Goal: Leave review/rating: Leave review/rating

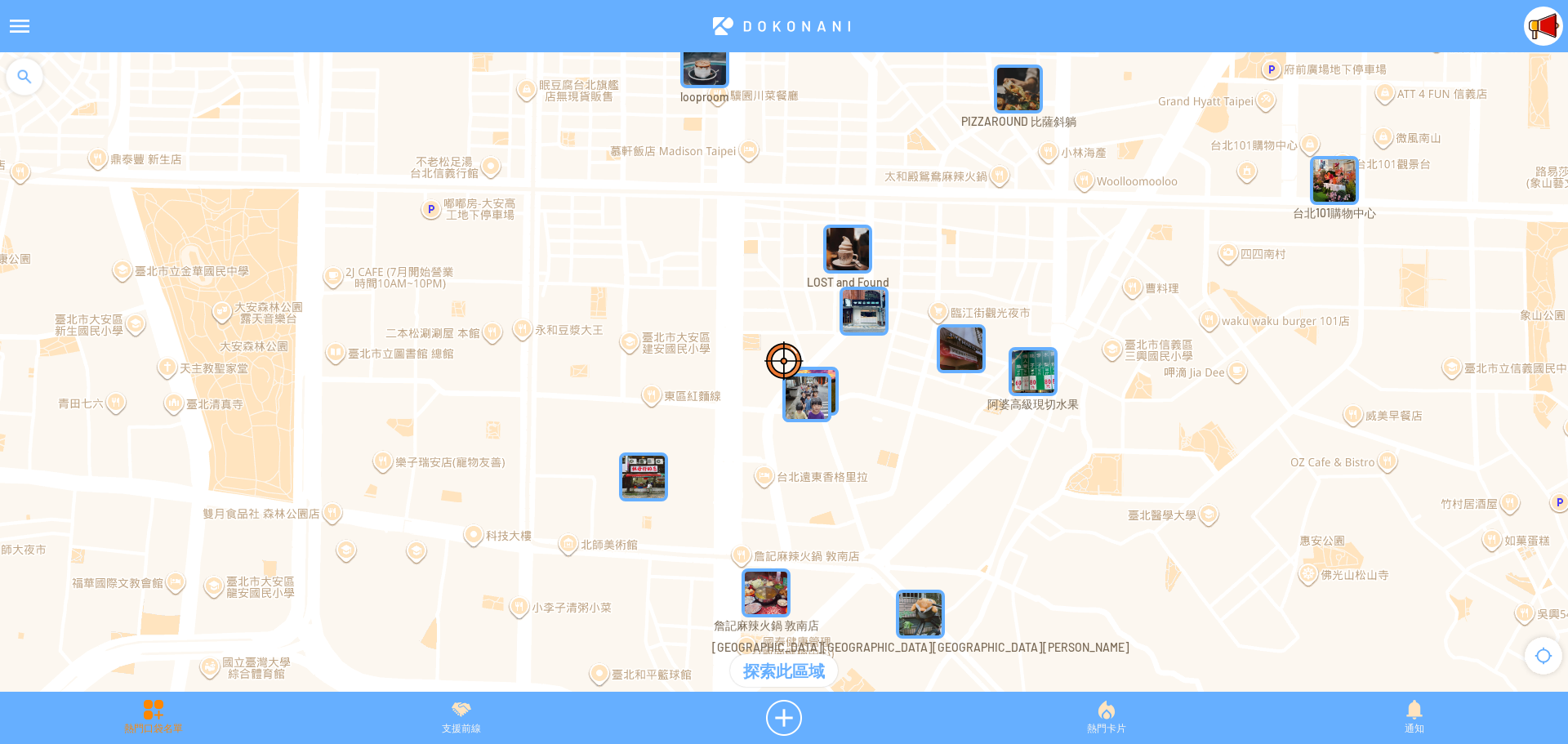
click at [159, 715] on div "熱門口袋名單" at bounding box center [153, 718] width 307 height 36
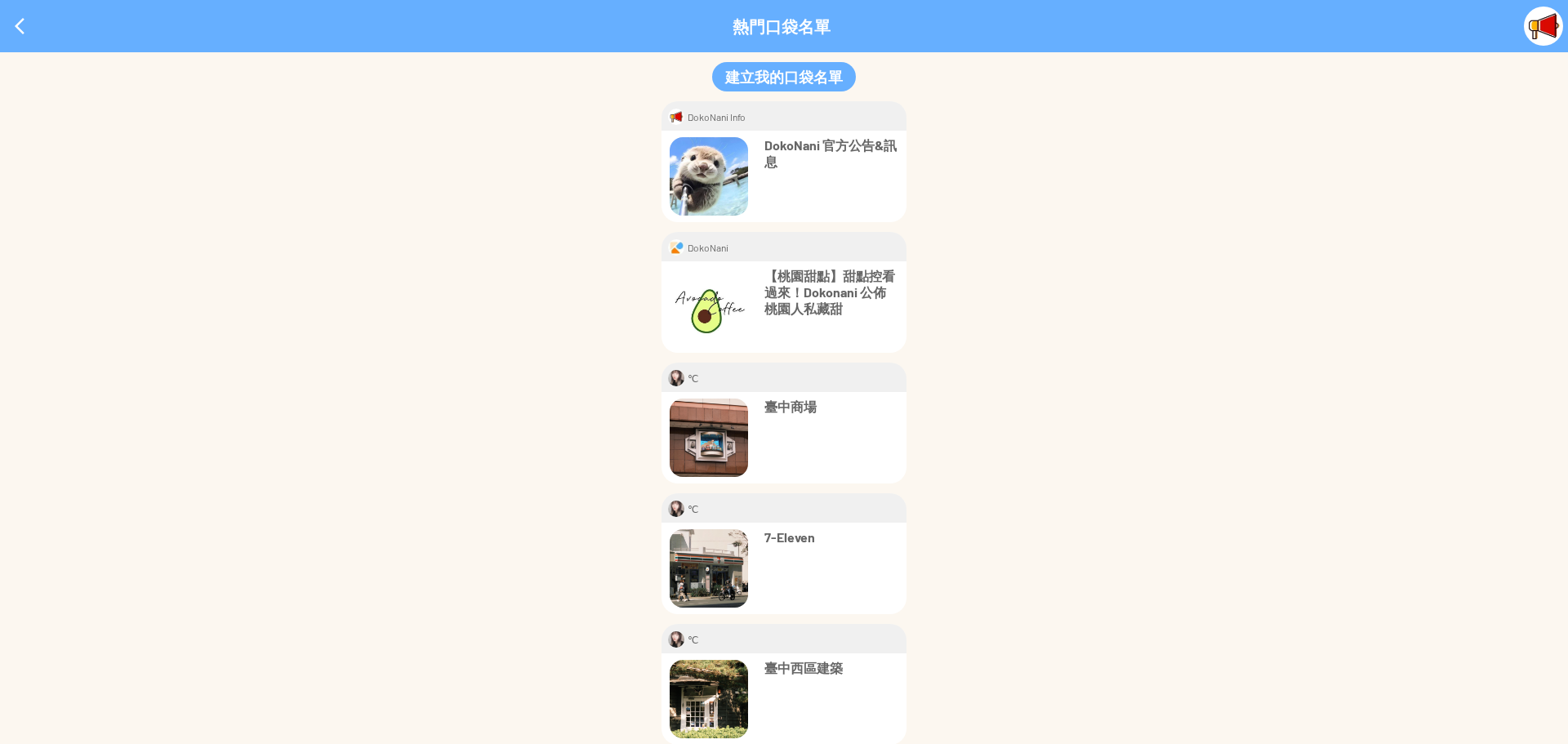
click at [787, 409] on p "臺中商場" at bounding box center [831, 407] width 134 height 17
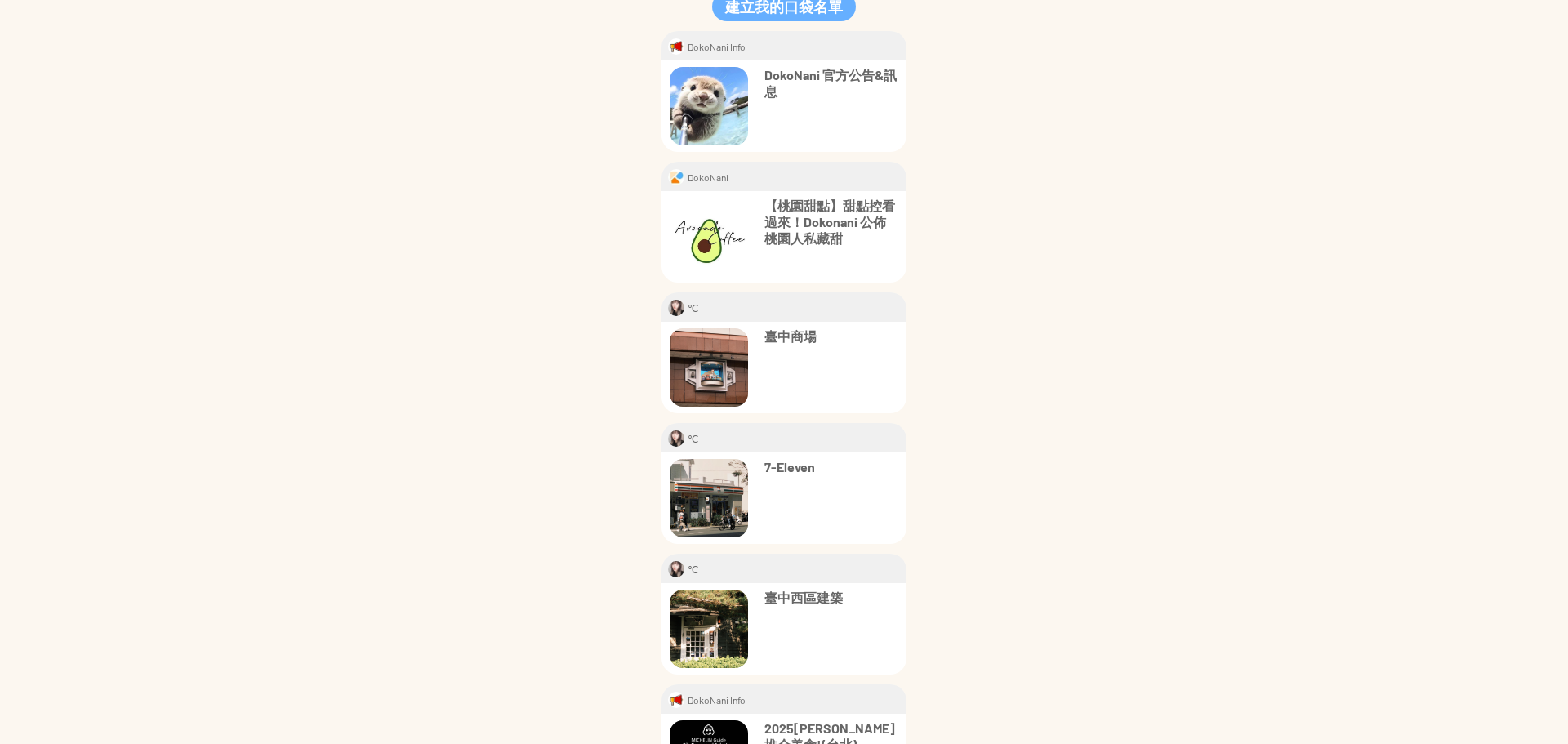
scroll to position [163, 0]
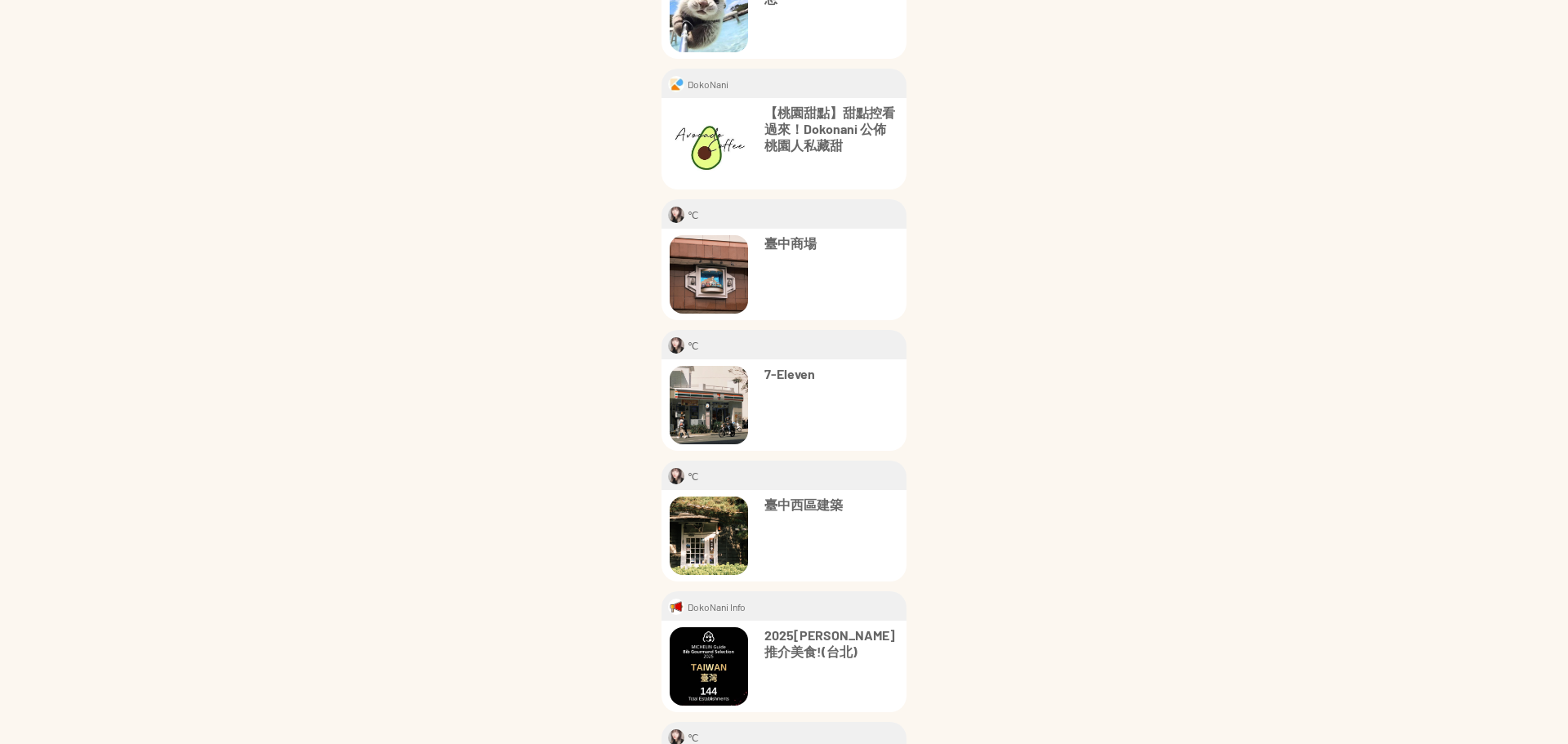
click at [784, 376] on p "7-Eleven" at bounding box center [831, 373] width 134 height 17
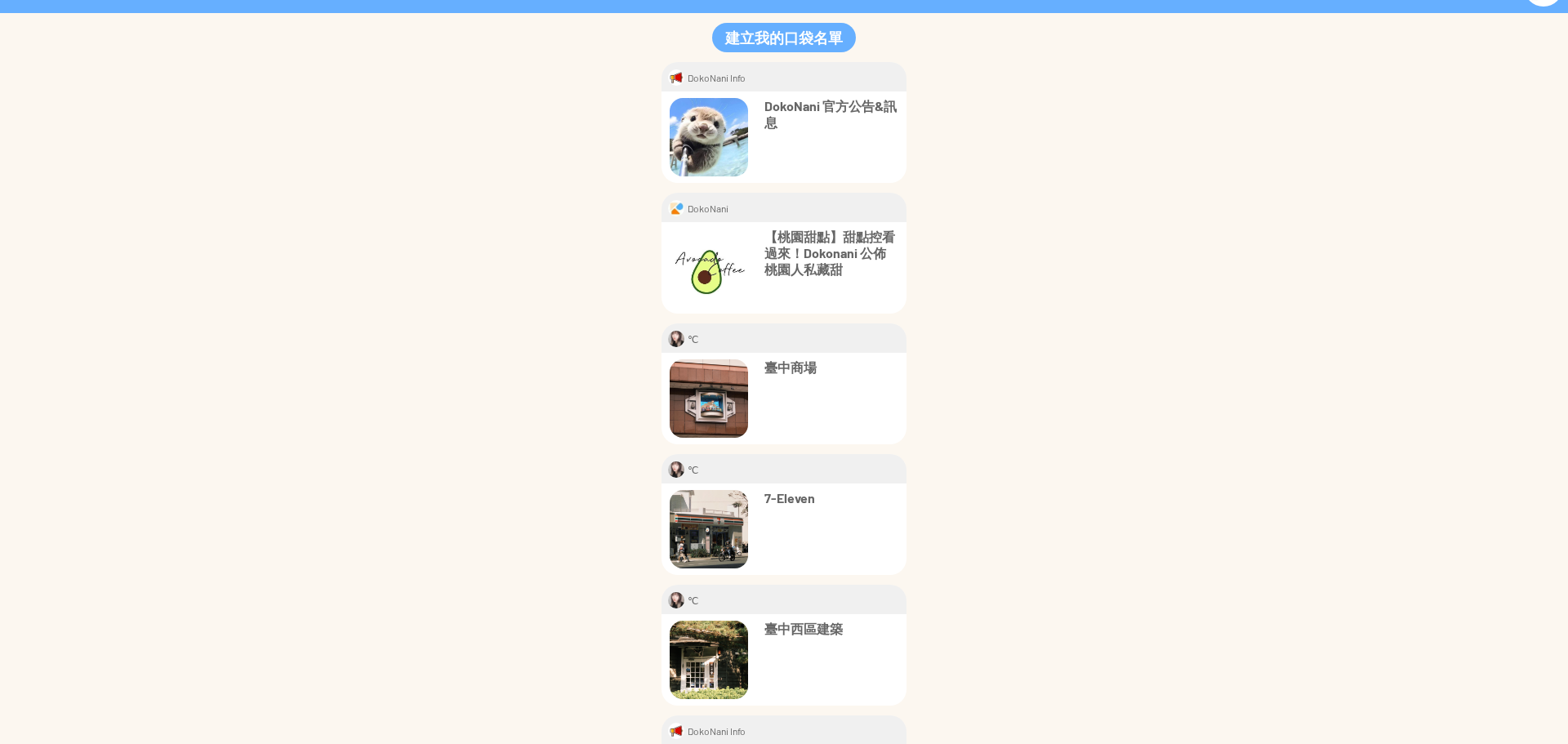
scroll to position [0, 0]
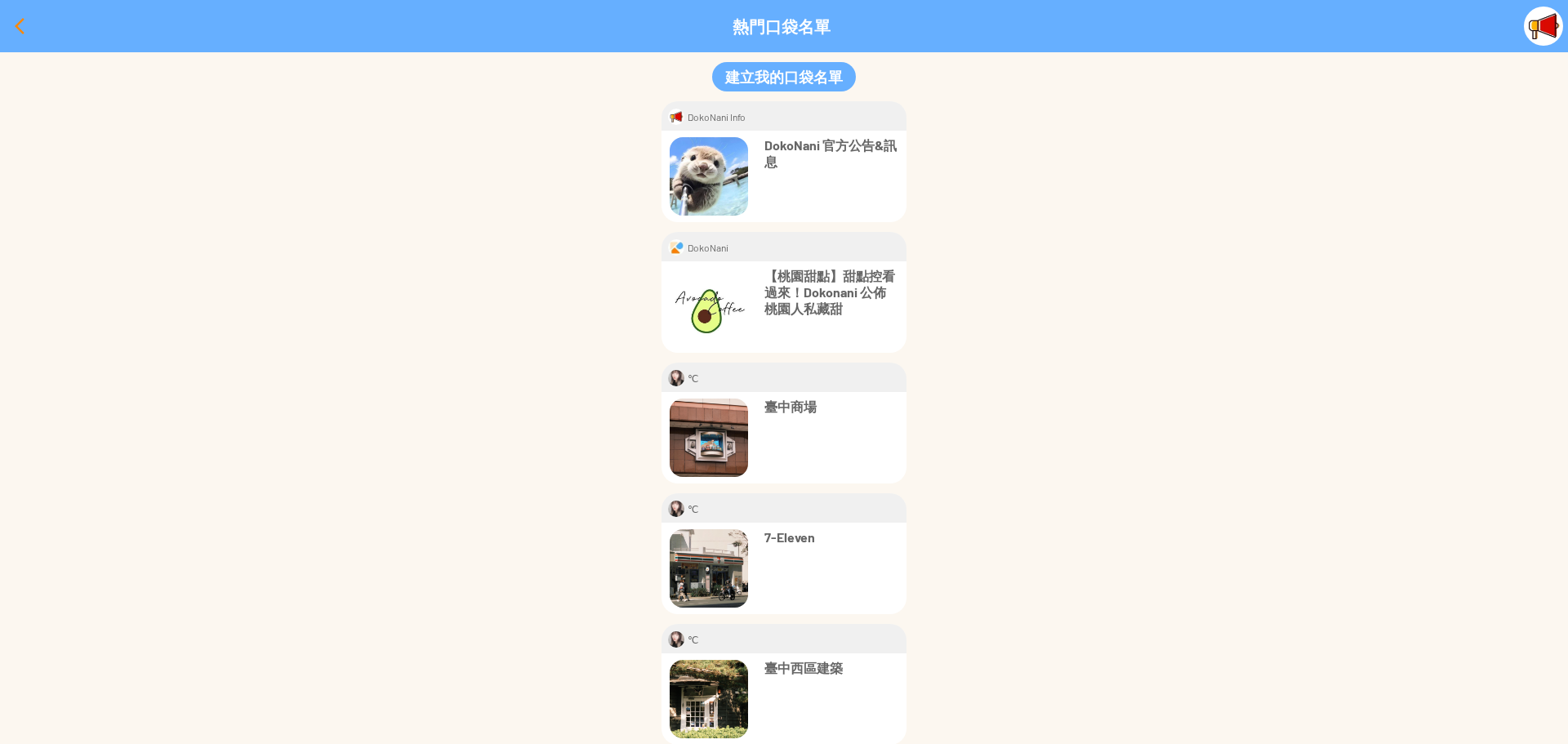
click at [9, 28] on div at bounding box center [19, 26] width 40 height 40
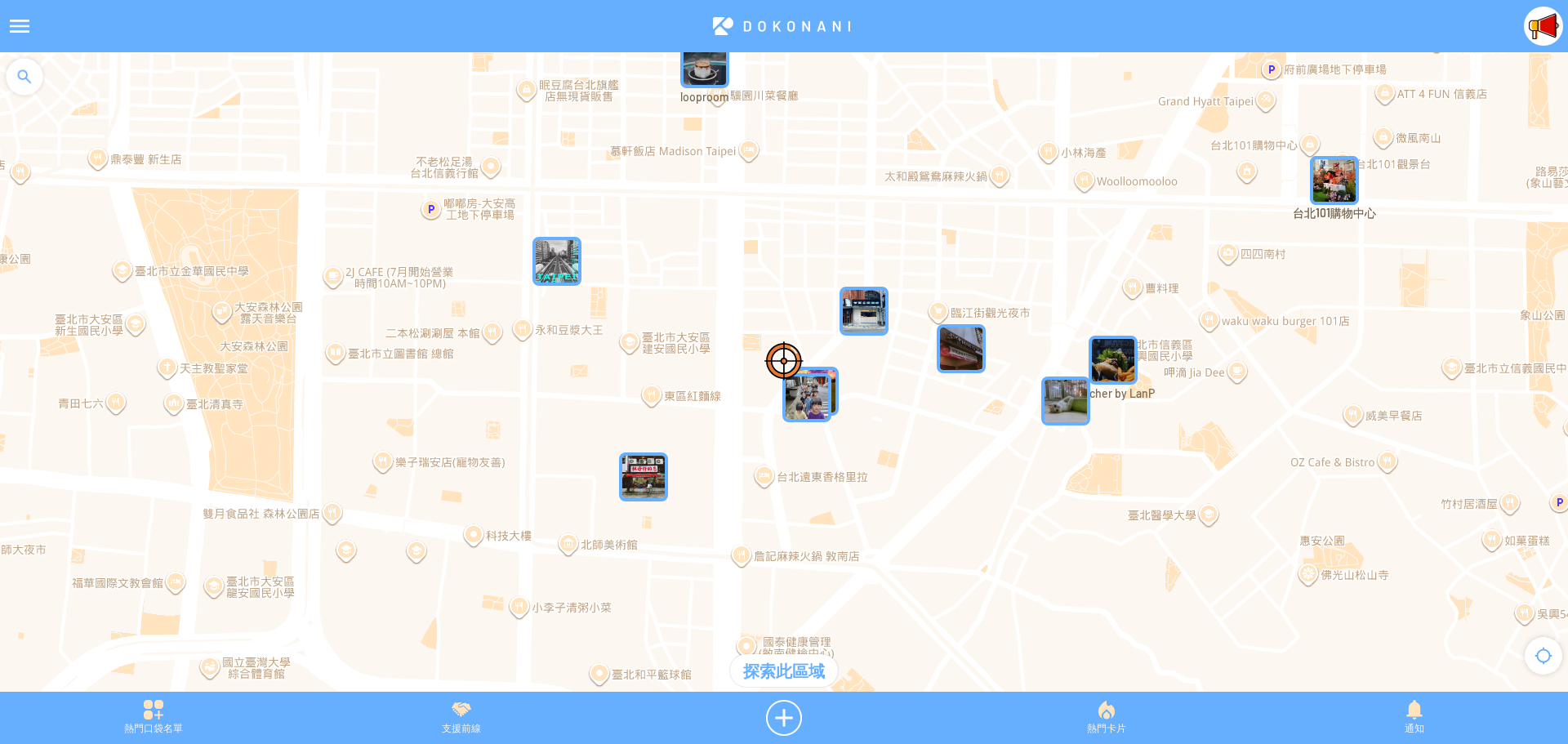
click at [21, 26] on div at bounding box center [19, 26] width 40 height 40
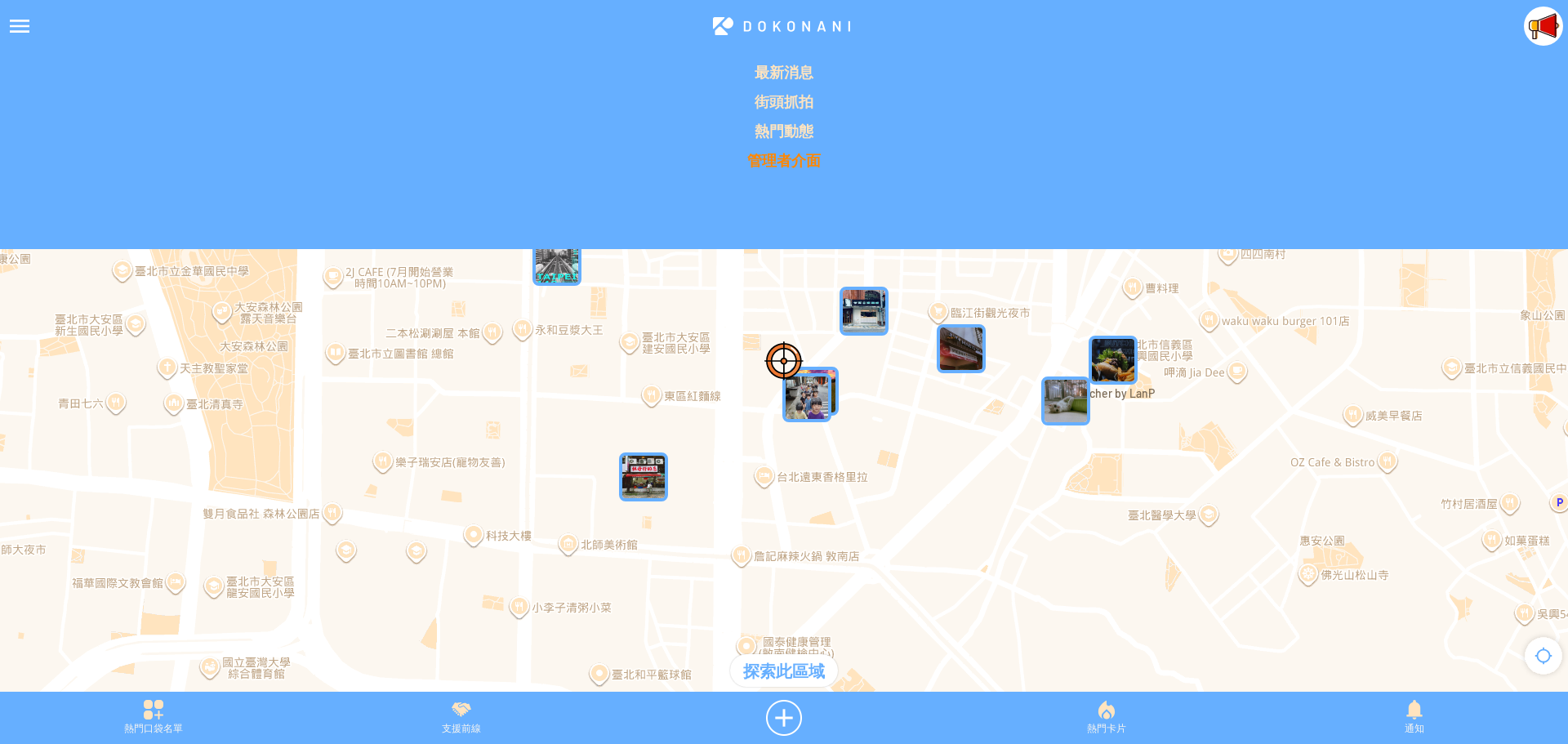
click at [755, 153] on p "管理者介面" at bounding box center [784, 160] width 1548 height 19
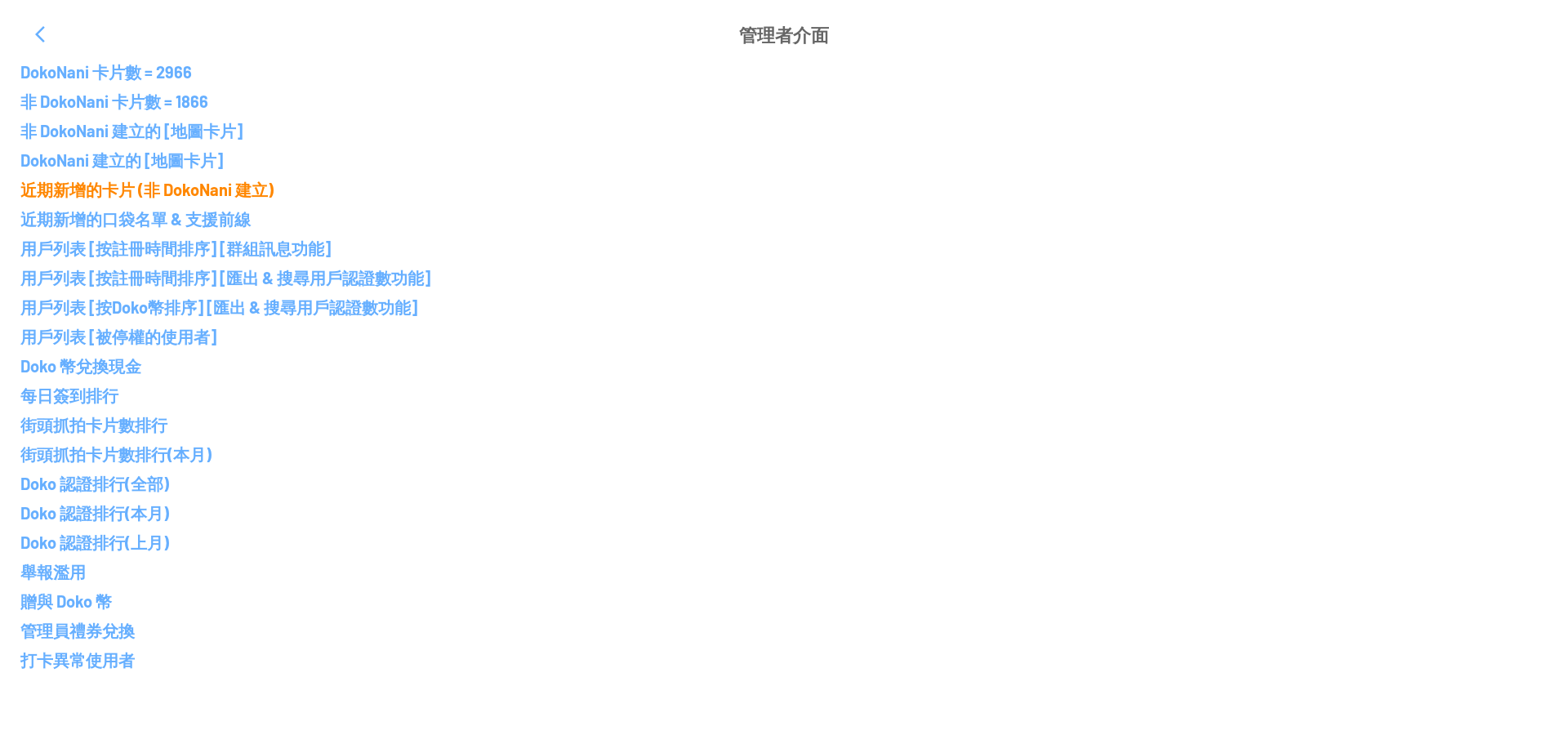
click at [188, 192] on p "近期新增的卡片 (非 DokoNani 建立)" at bounding box center [784, 189] width 1527 height 19
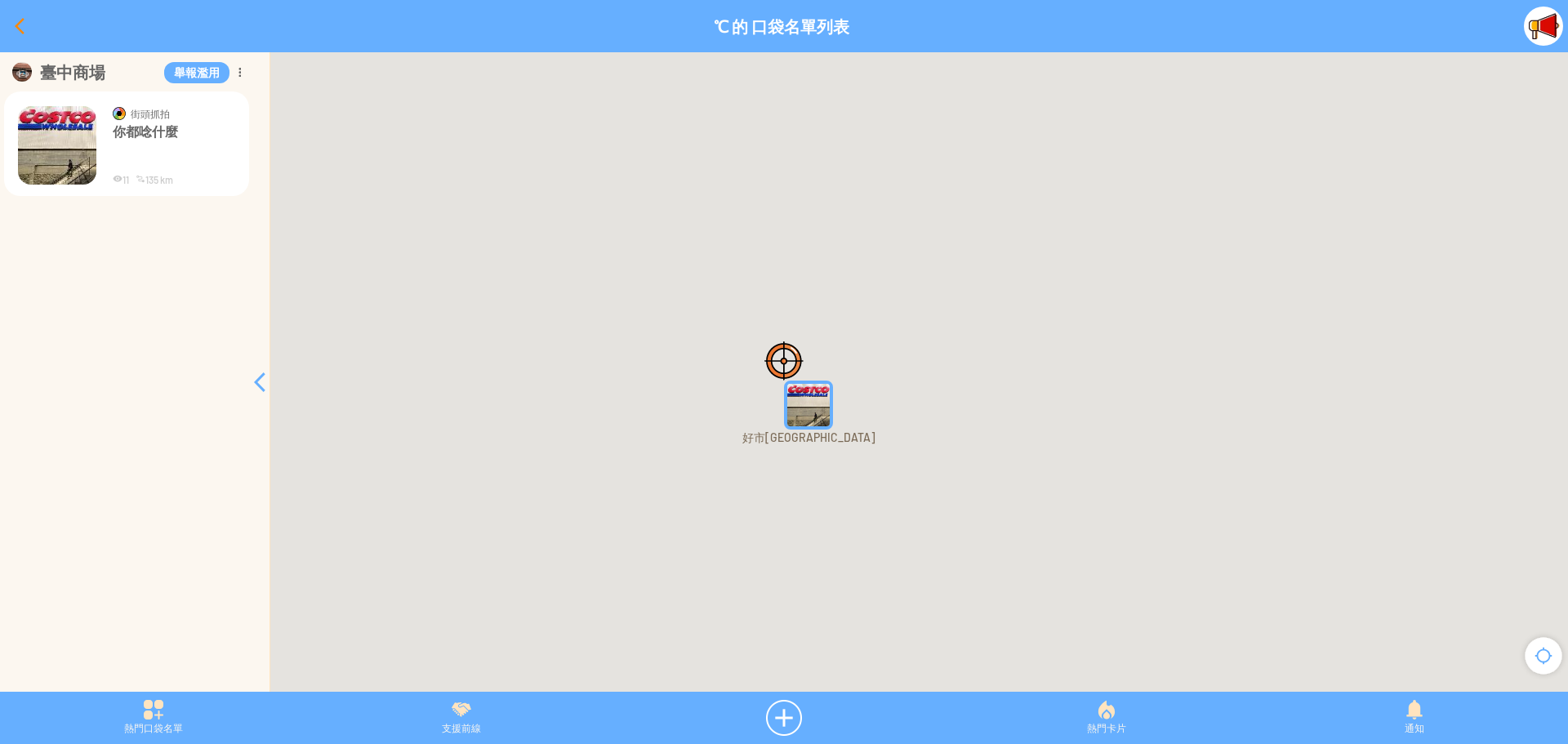
click at [17, 29] on div at bounding box center [19, 26] width 40 height 40
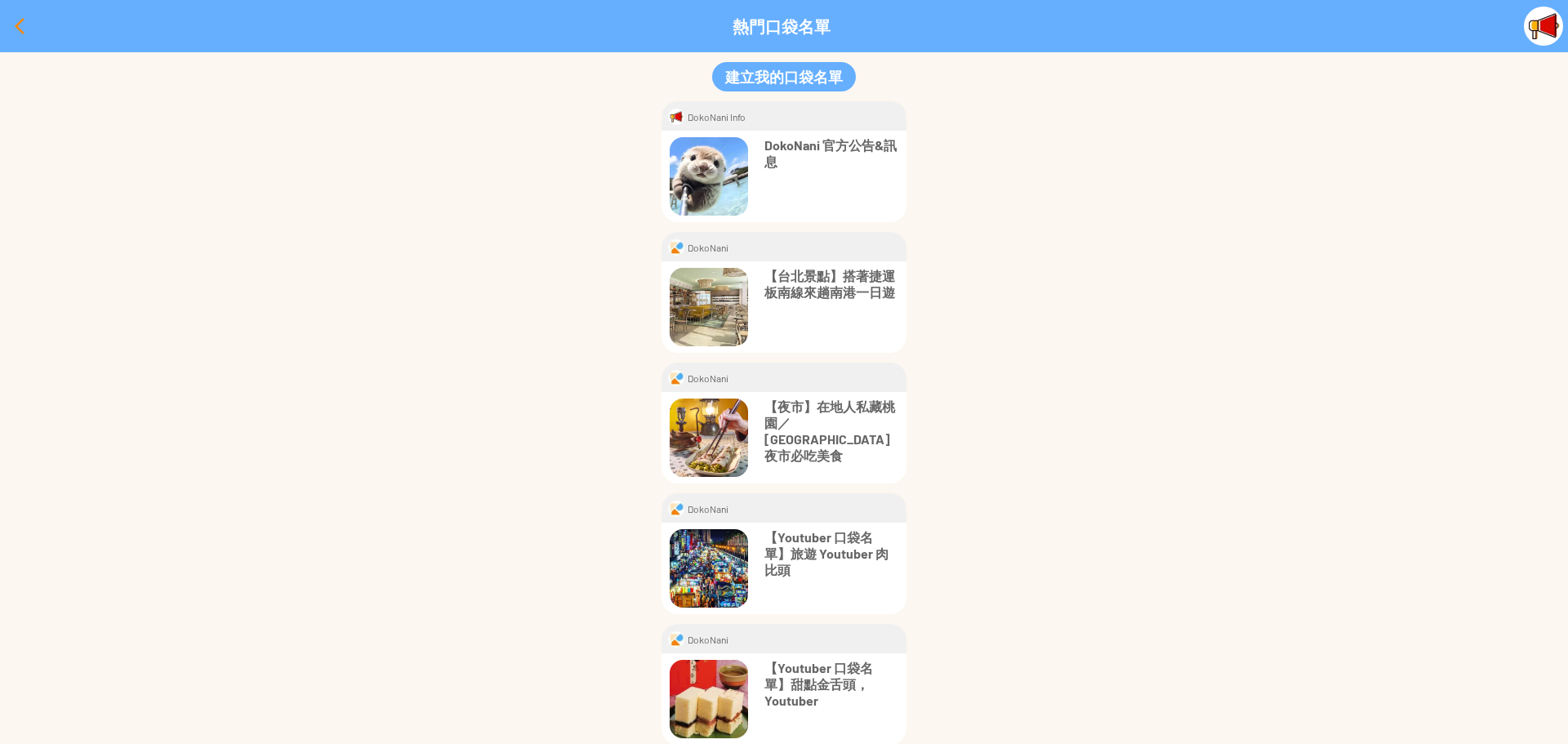
click at [17, 28] on div at bounding box center [19, 26] width 40 height 40
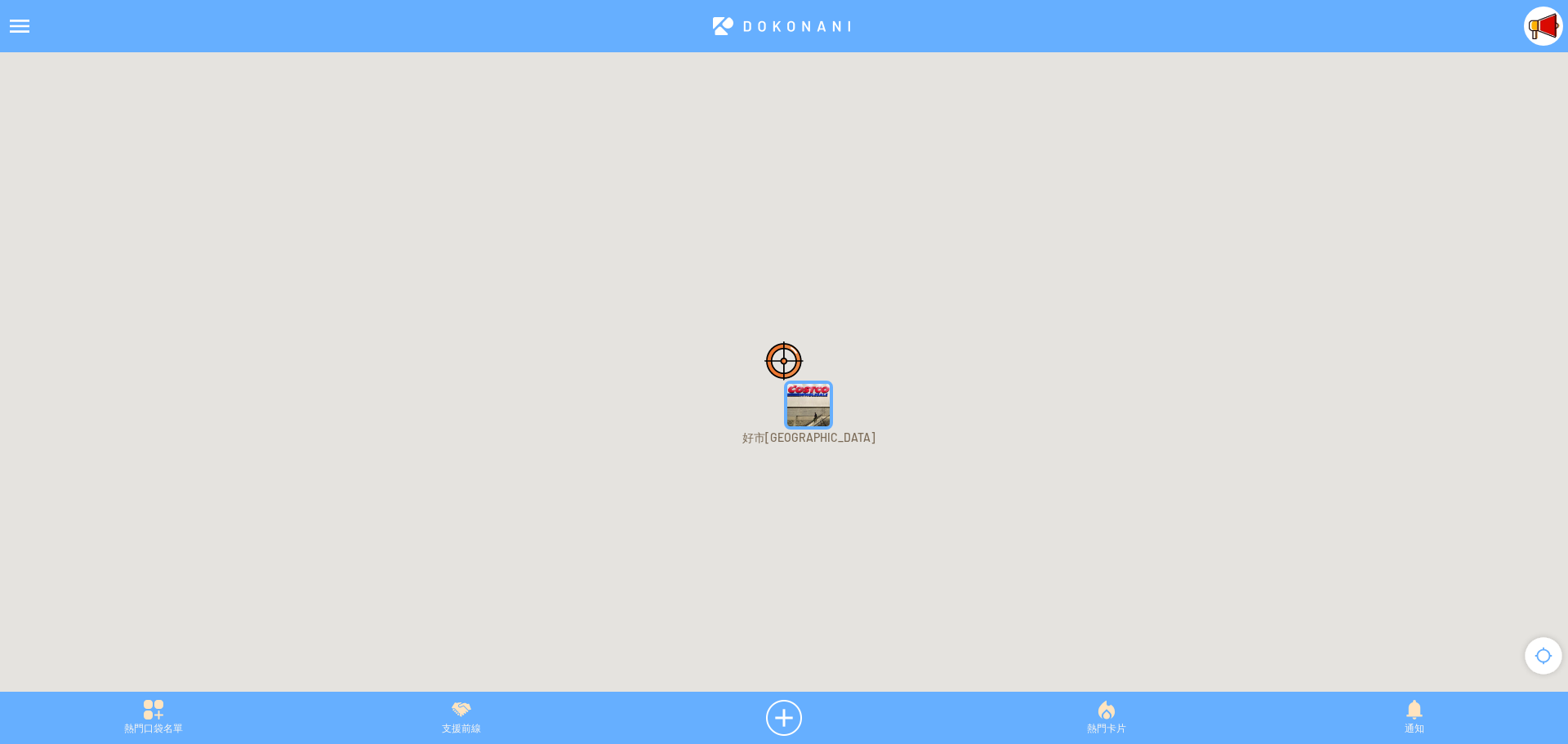
click at [803, 421] on img "IyjAe4vAamKMapIcon" at bounding box center [808, 405] width 49 height 49
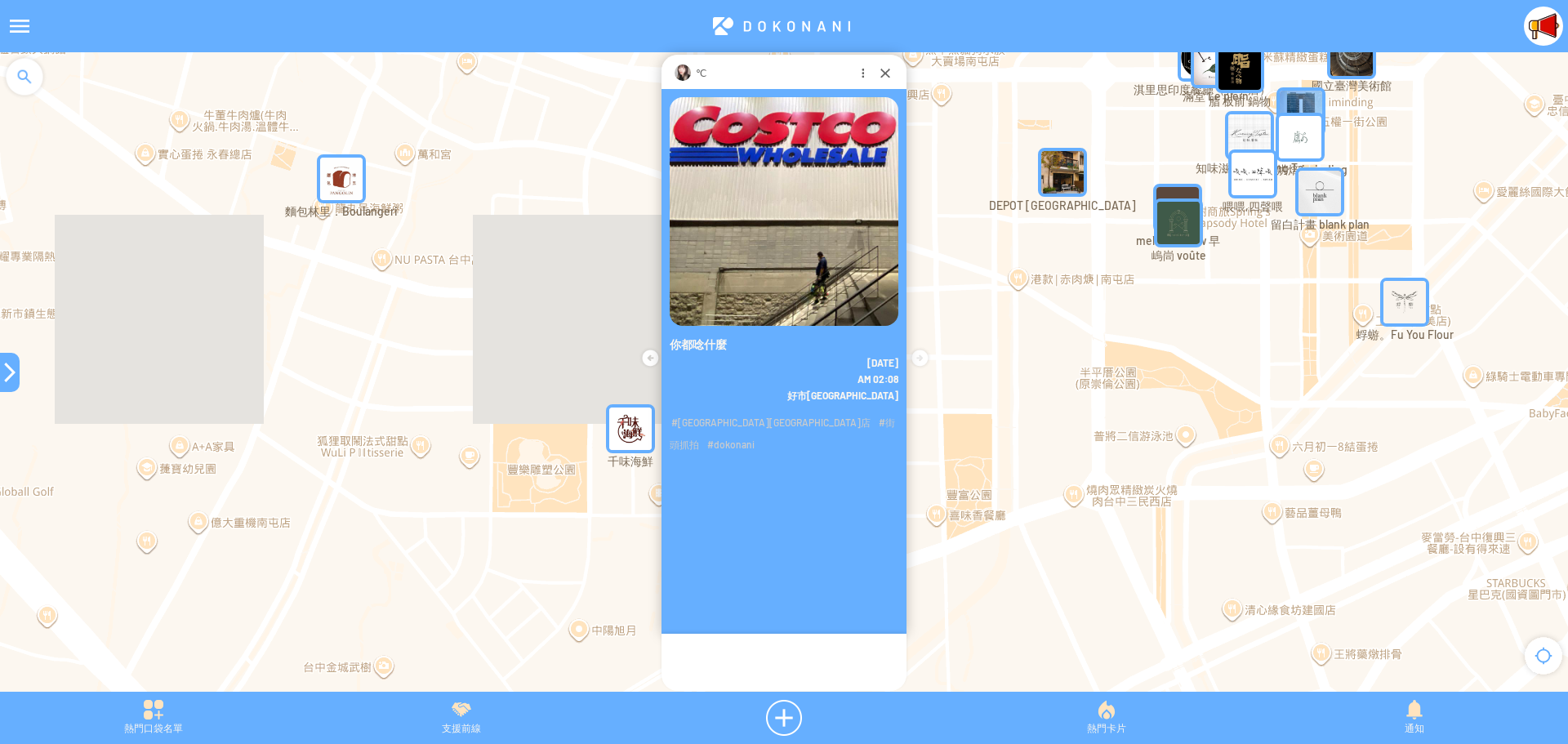
click at [810, 399] on div "好市多 台中店" at bounding box center [784, 394] width 245 height 14
click at [880, 71] on div at bounding box center [885, 72] width 17 height 17
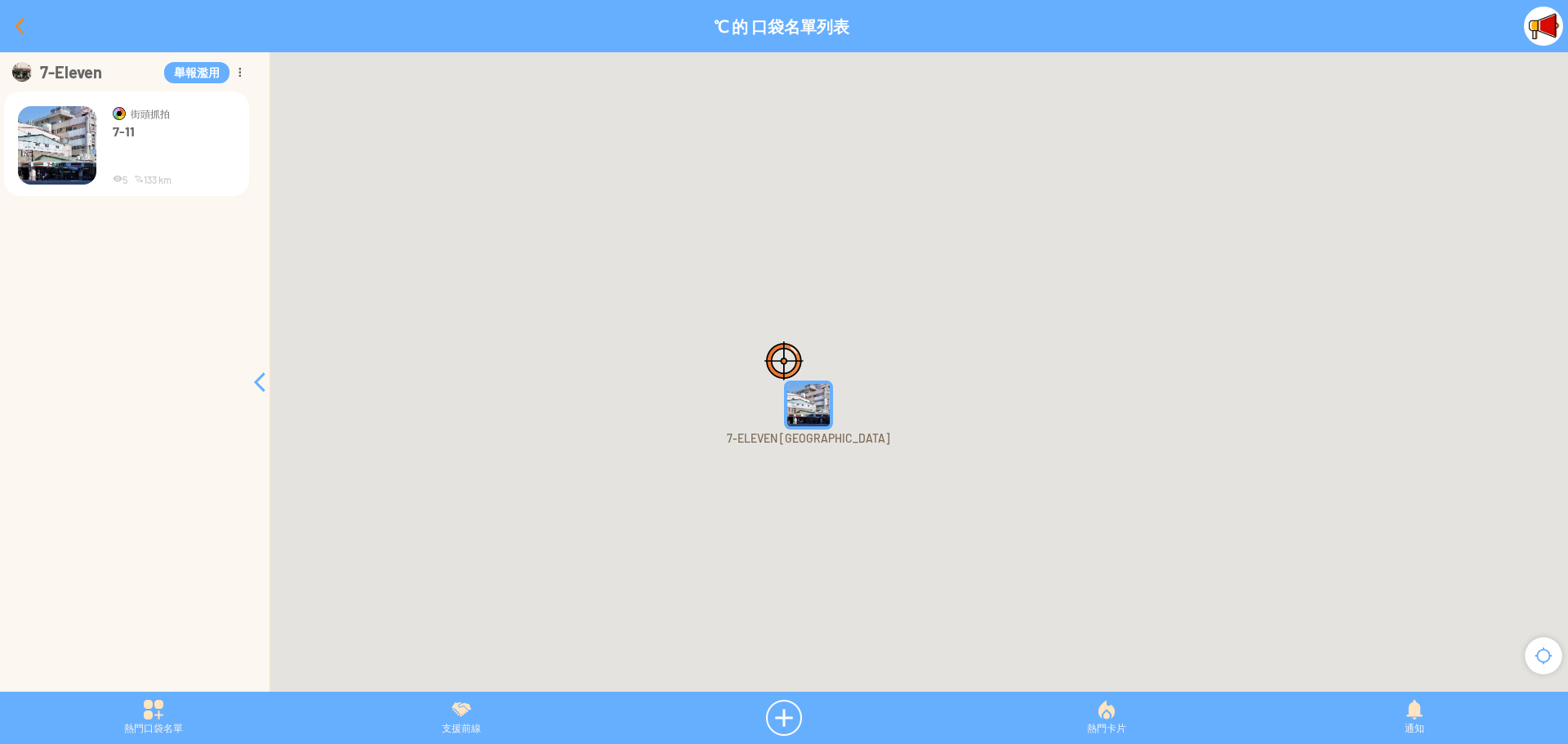
click at [13, 28] on div at bounding box center [19, 26] width 40 height 40
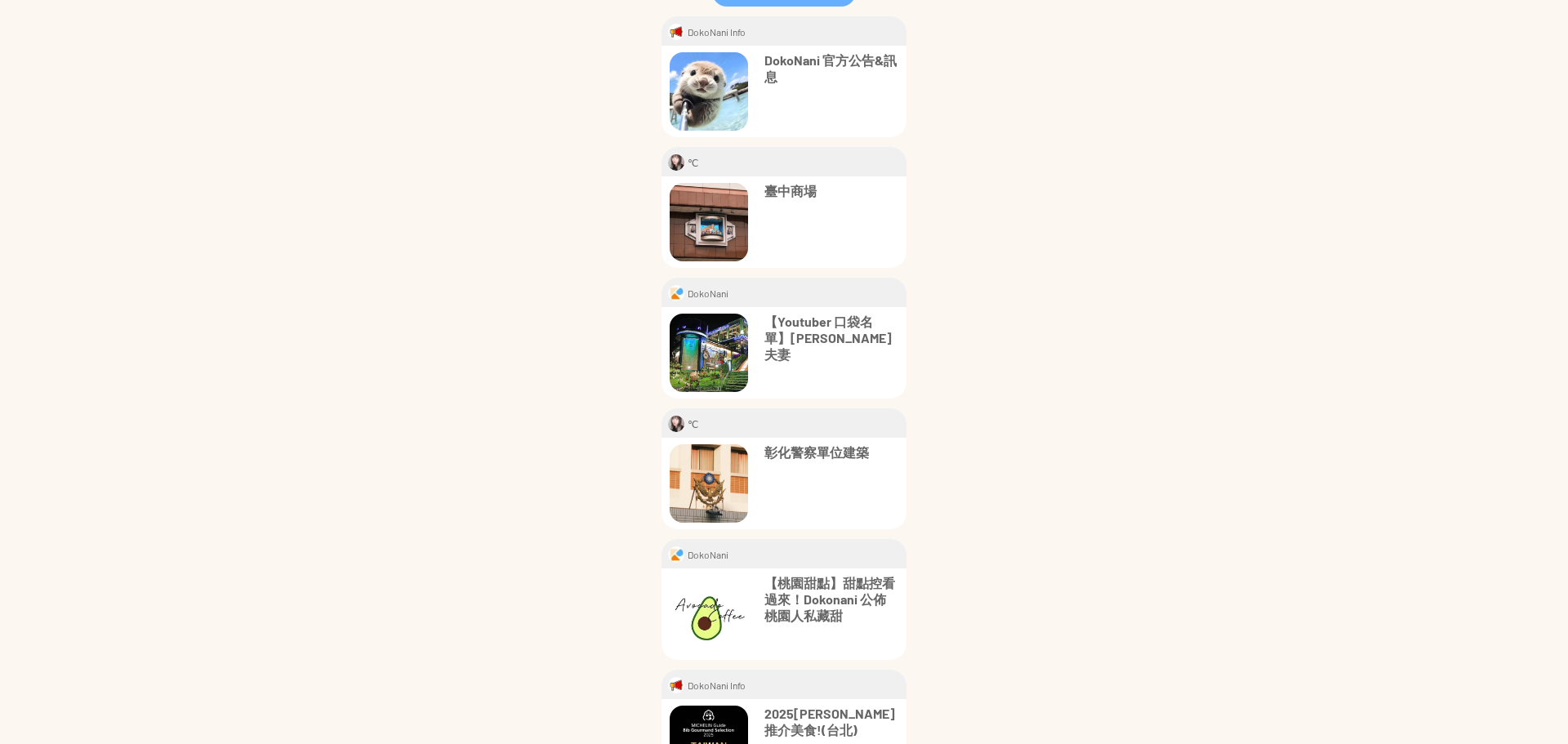
scroll to position [163, 0]
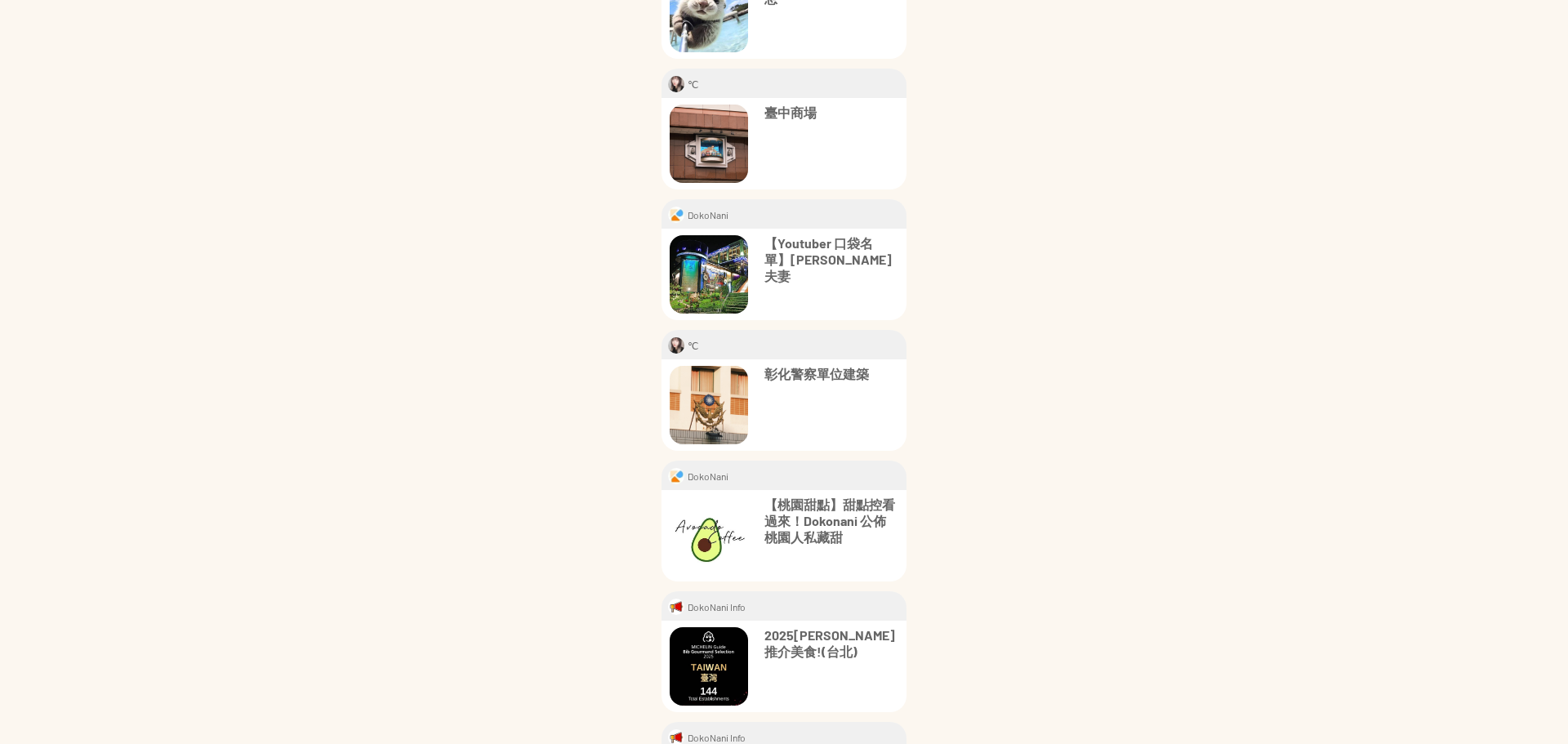
click at [811, 375] on p "彰化警察單位建築" at bounding box center [831, 373] width 134 height 17
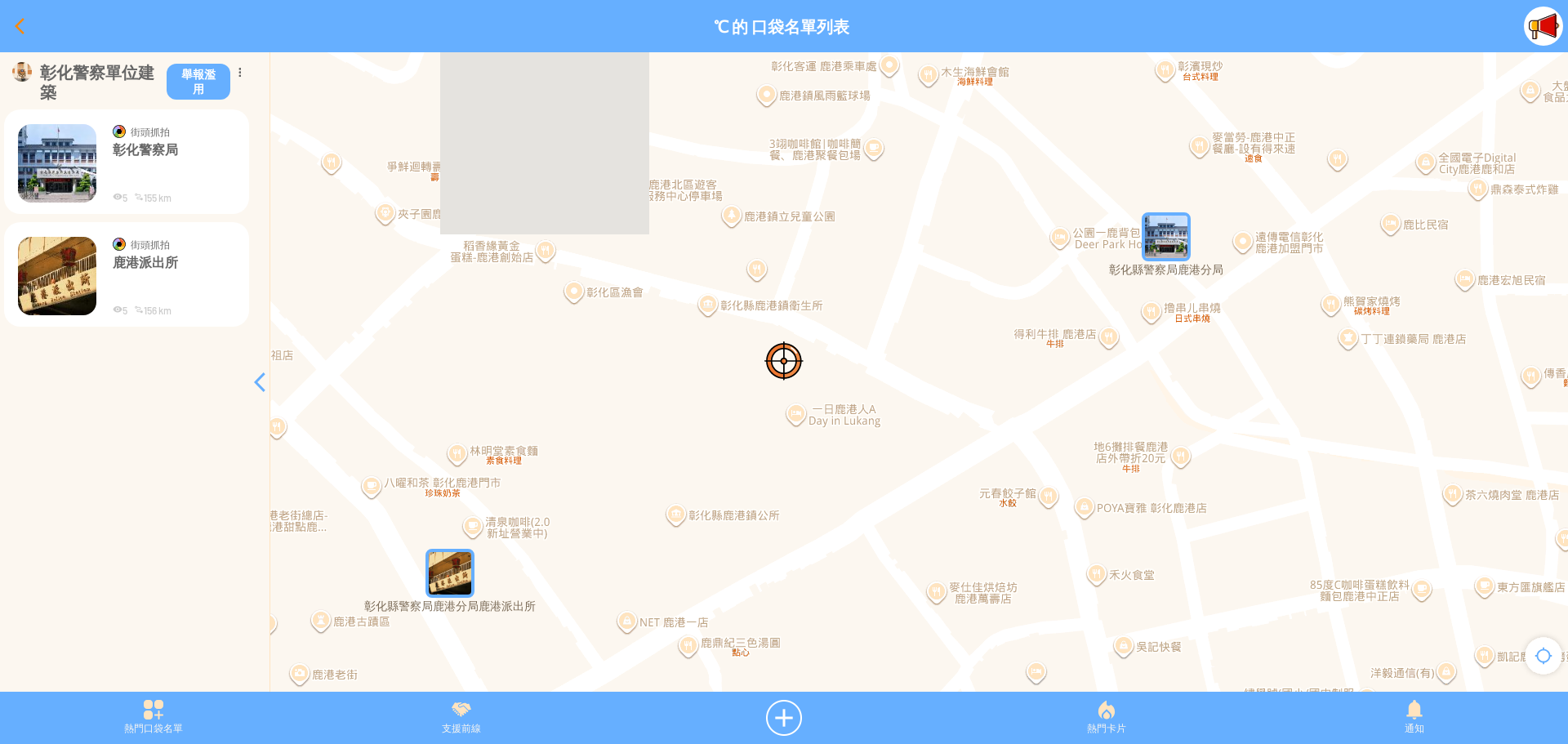
click at [14, 24] on div at bounding box center [19, 26] width 40 height 40
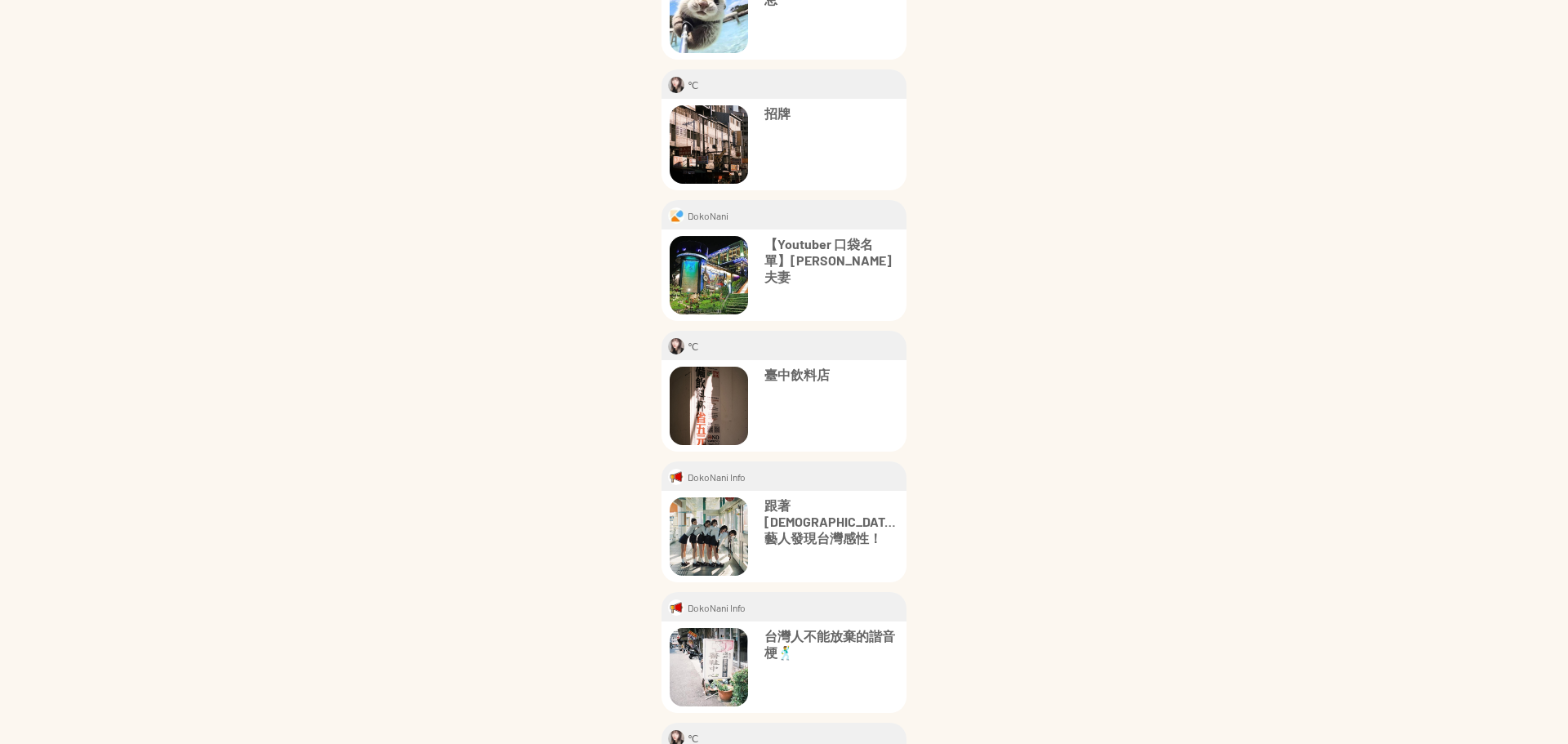
scroll to position [163, 0]
click at [797, 374] on p "臺中飲料店" at bounding box center [831, 373] width 134 height 17
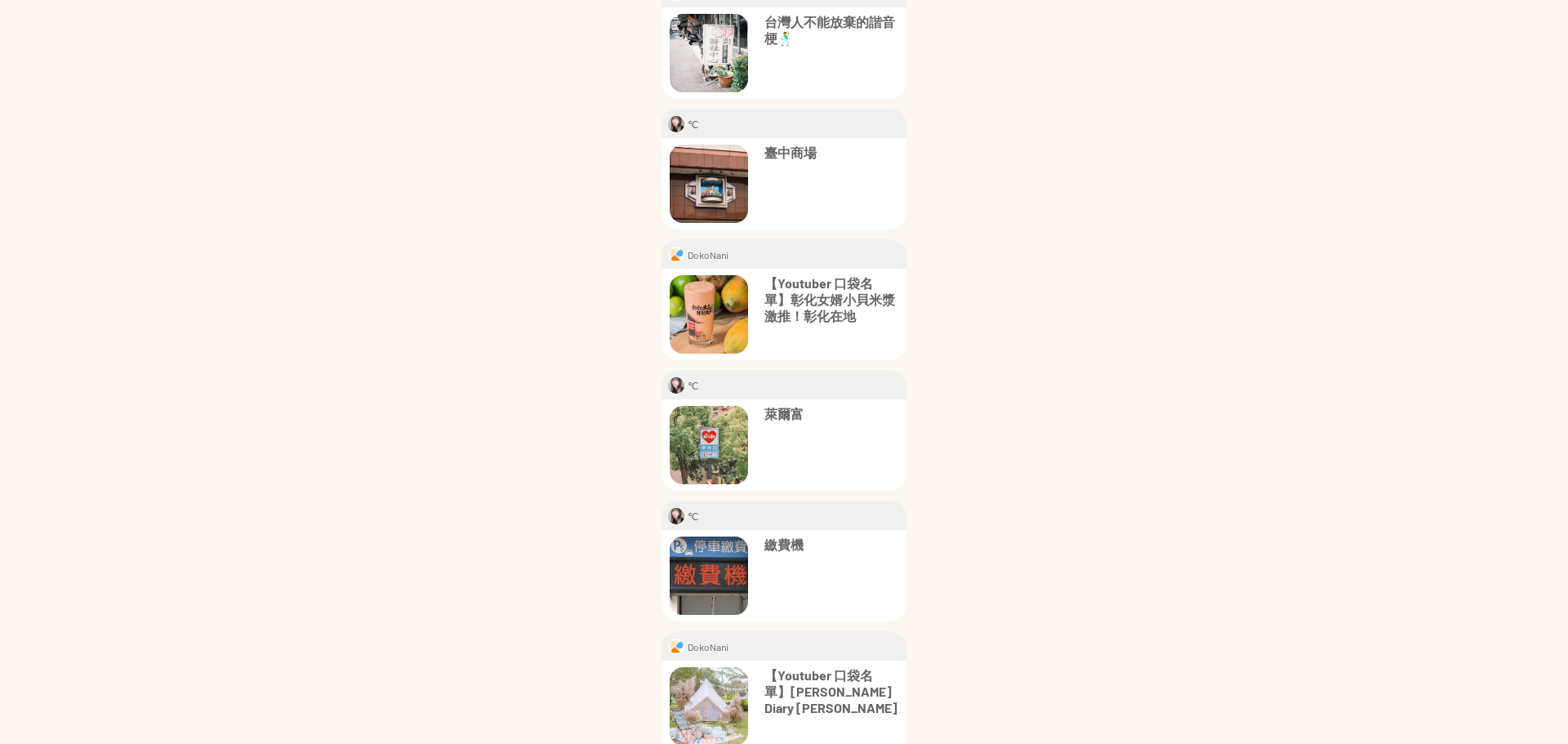
scroll to position [794, 0]
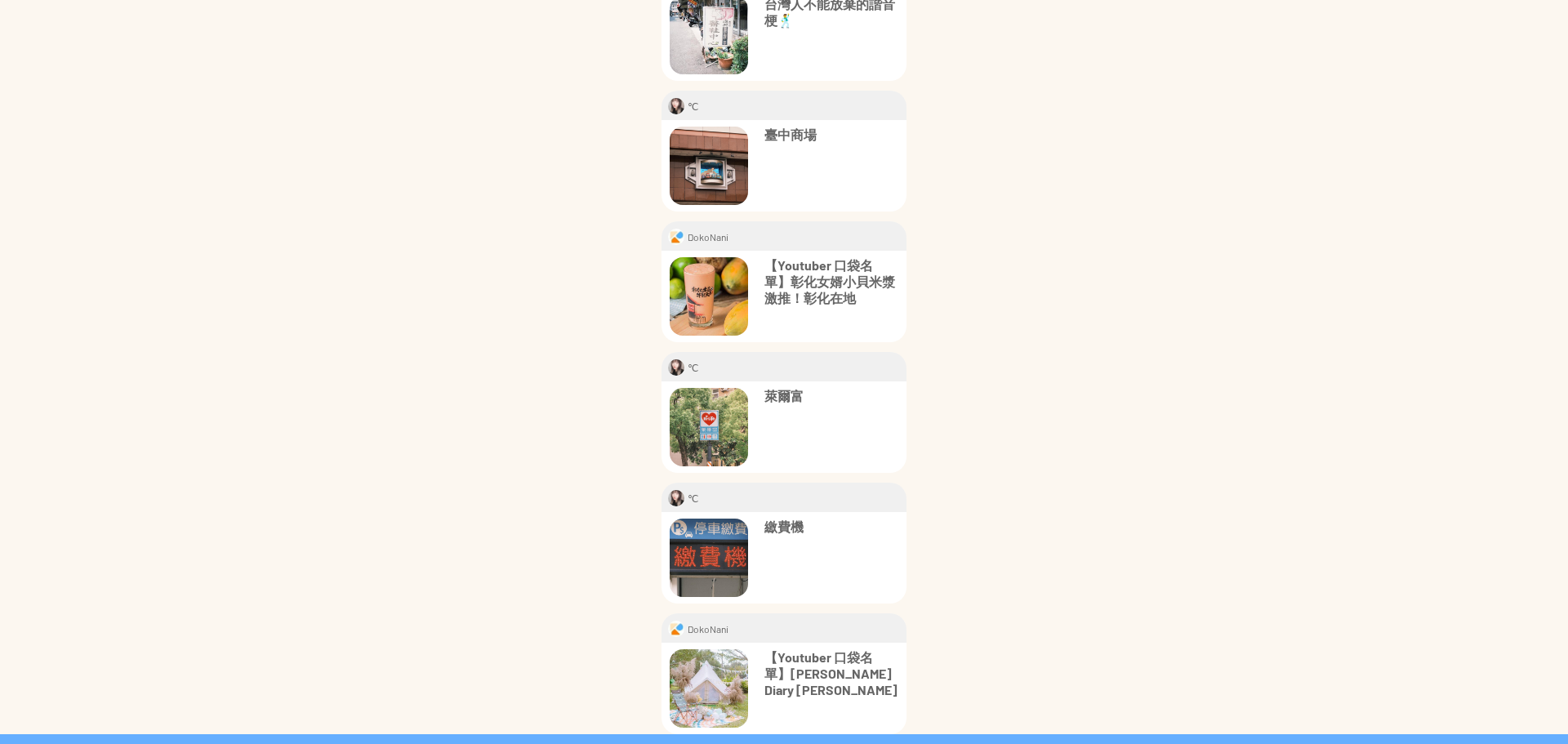
click at [790, 393] on p "萊爾富" at bounding box center [831, 396] width 134 height 17
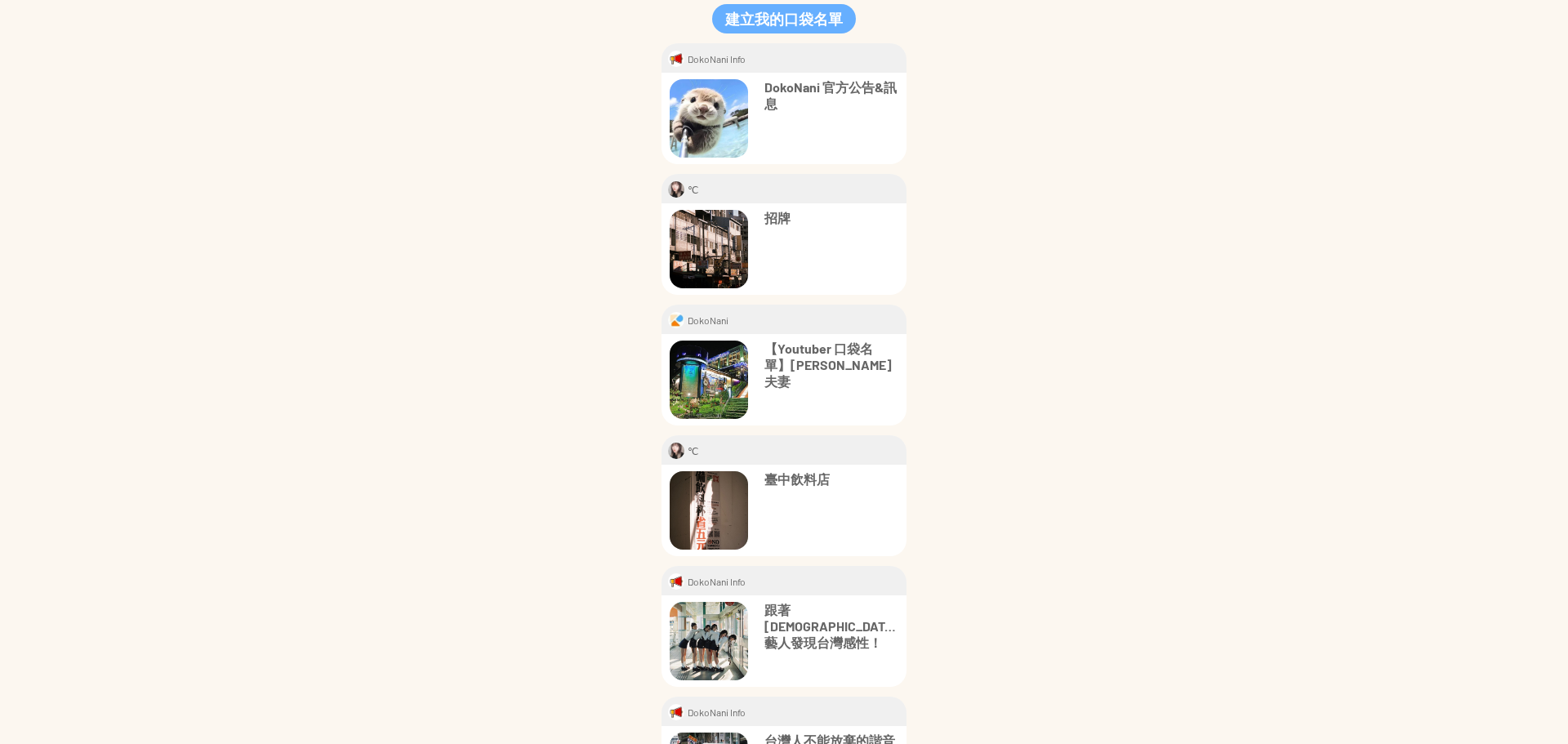
scroll to position [0, 0]
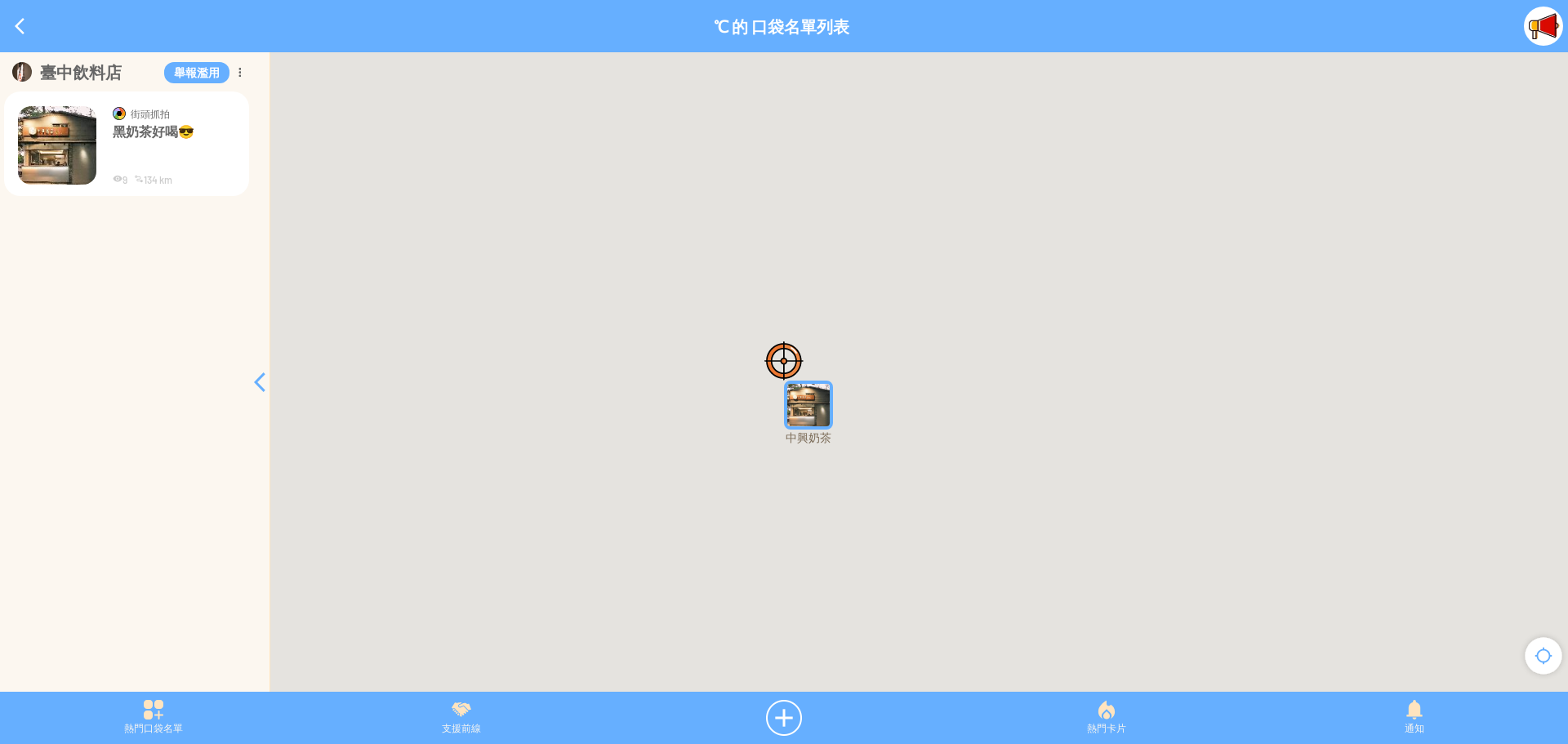
click at [805, 416] on img "qJThMWX6nrmMapIcon" at bounding box center [808, 405] width 49 height 49
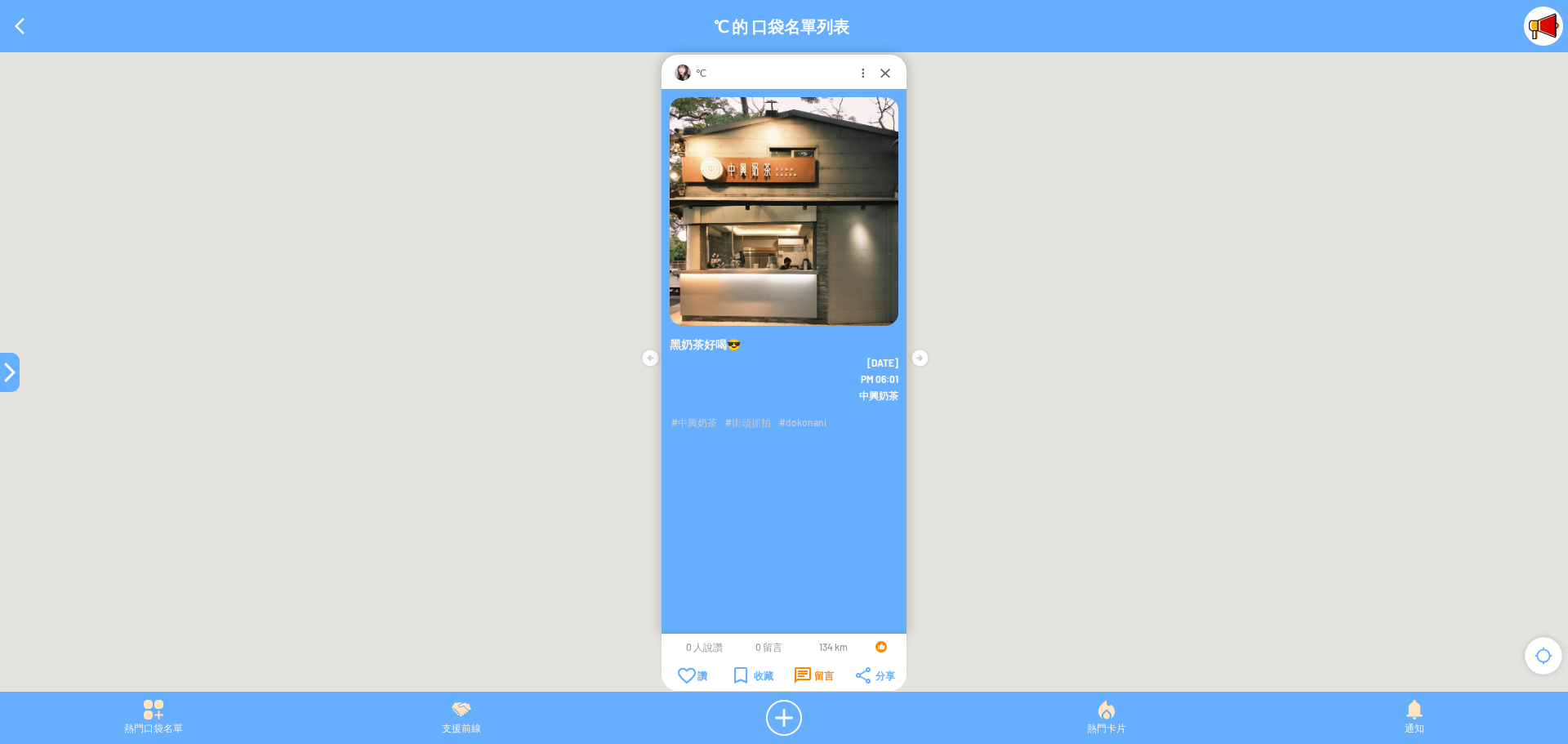
click at [821, 670] on div "留言" at bounding box center [813, 675] width 40 height 17
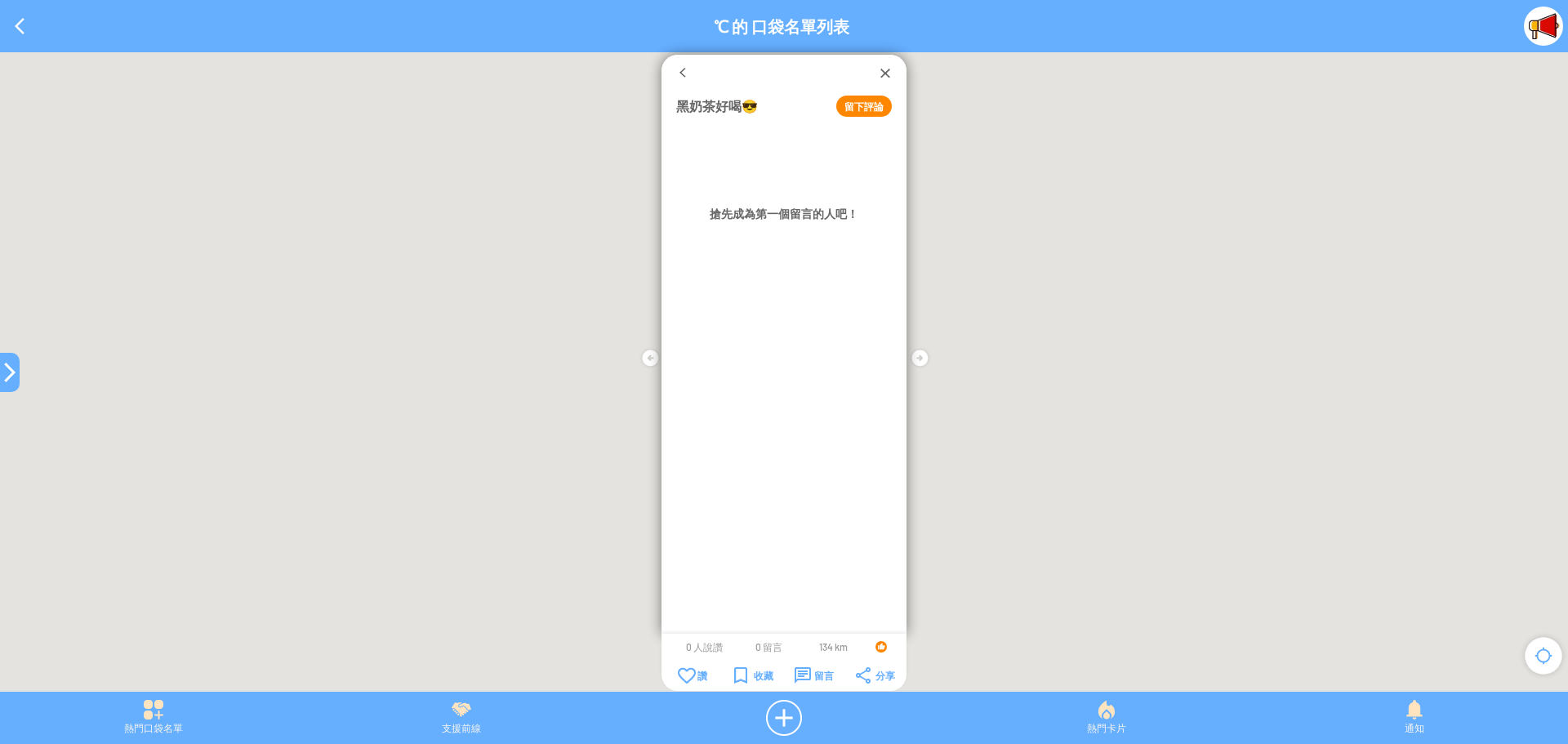
click at [870, 100] on button "留下評論" at bounding box center [864, 107] width 55 height 21
click at [833, 144] on textarea at bounding box center [784, 154] width 216 height 51
type textarea "********"
click at [824, 201] on button "確定" at bounding box center [828, 199] width 73 height 21
click at [880, 72] on div at bounding box center [885, 72] width 17 height 17
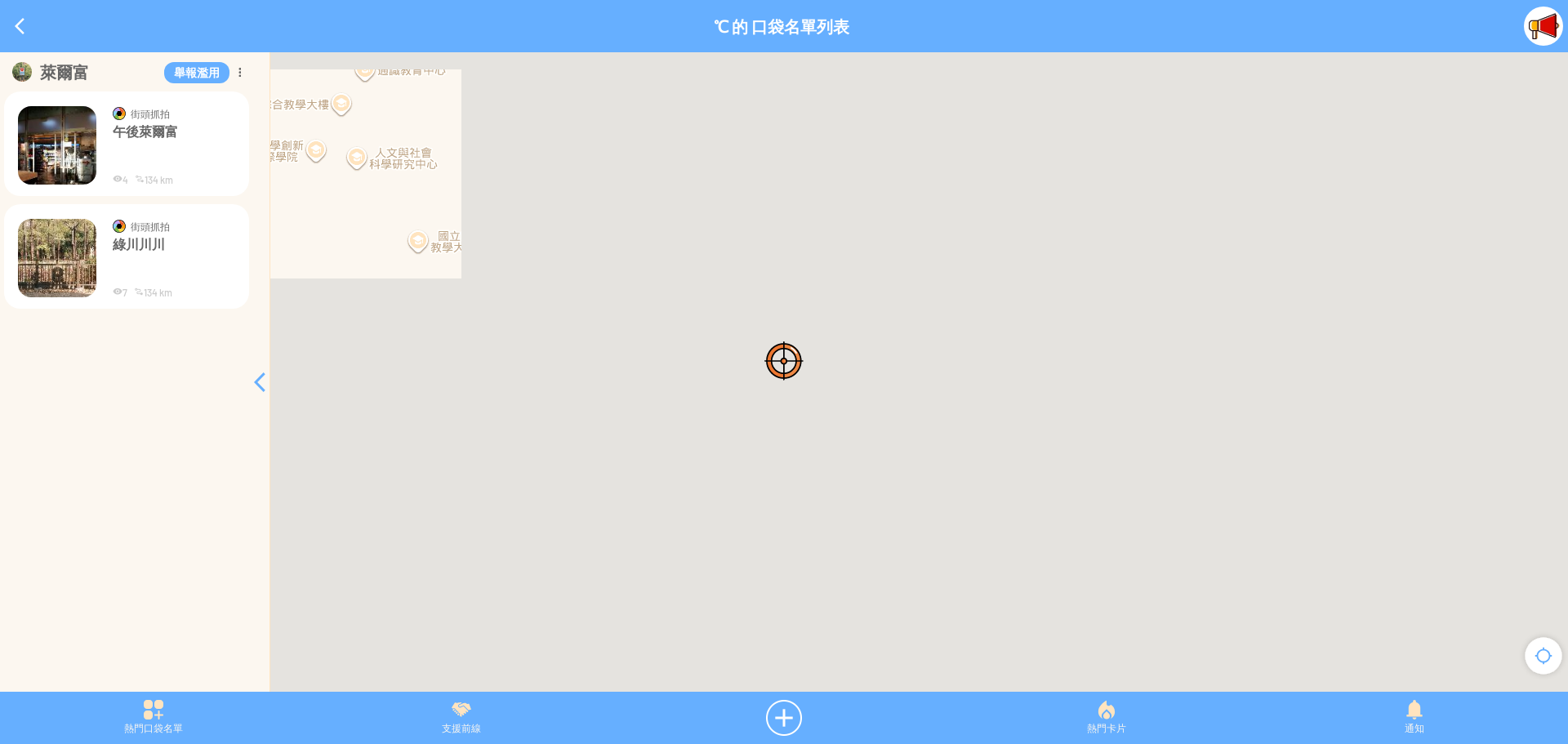
click at [43, 257] on img at bounding box center [56, 258] width 78 height 78
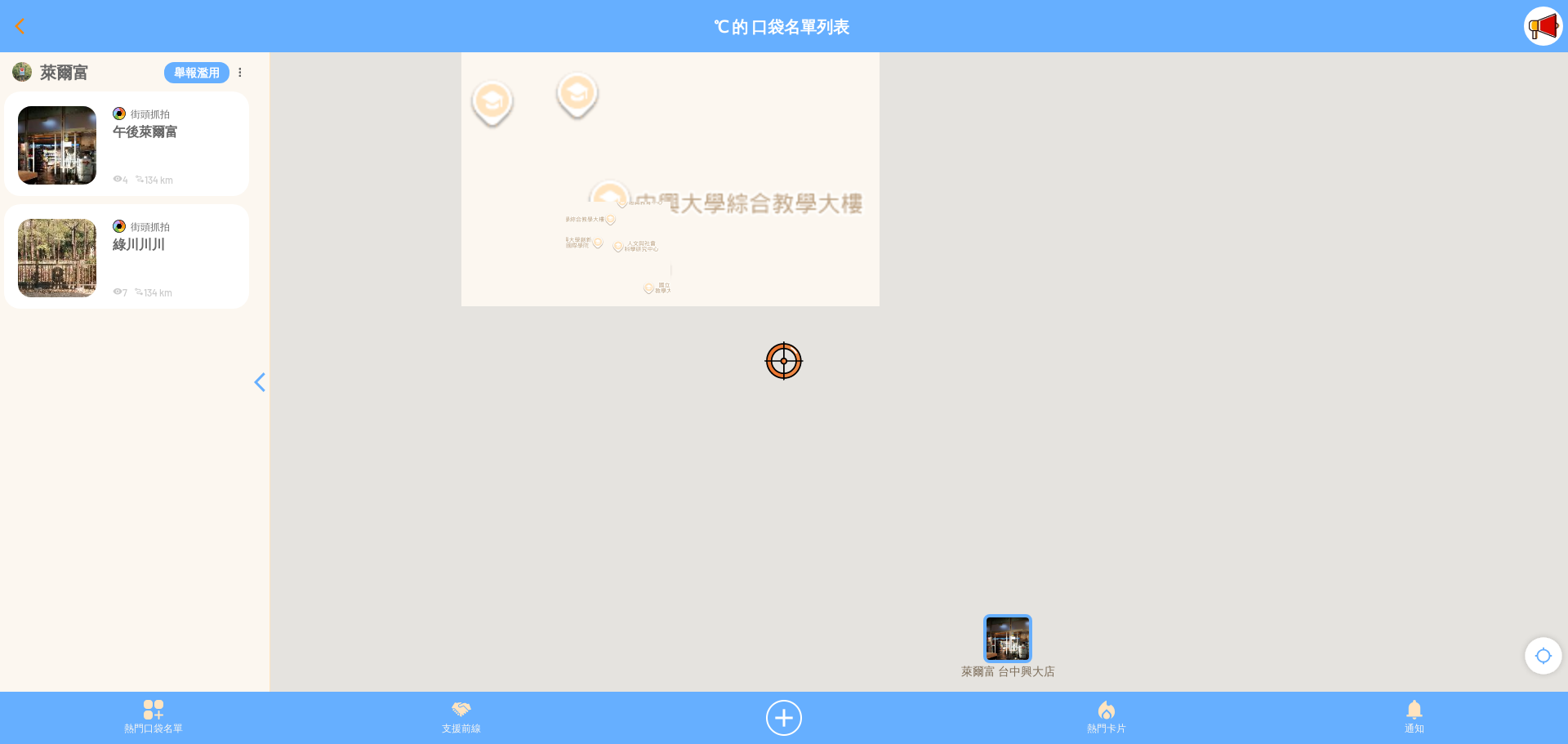
click at [13, 17] on div at bounding box center [19, 26] width 40 height 40
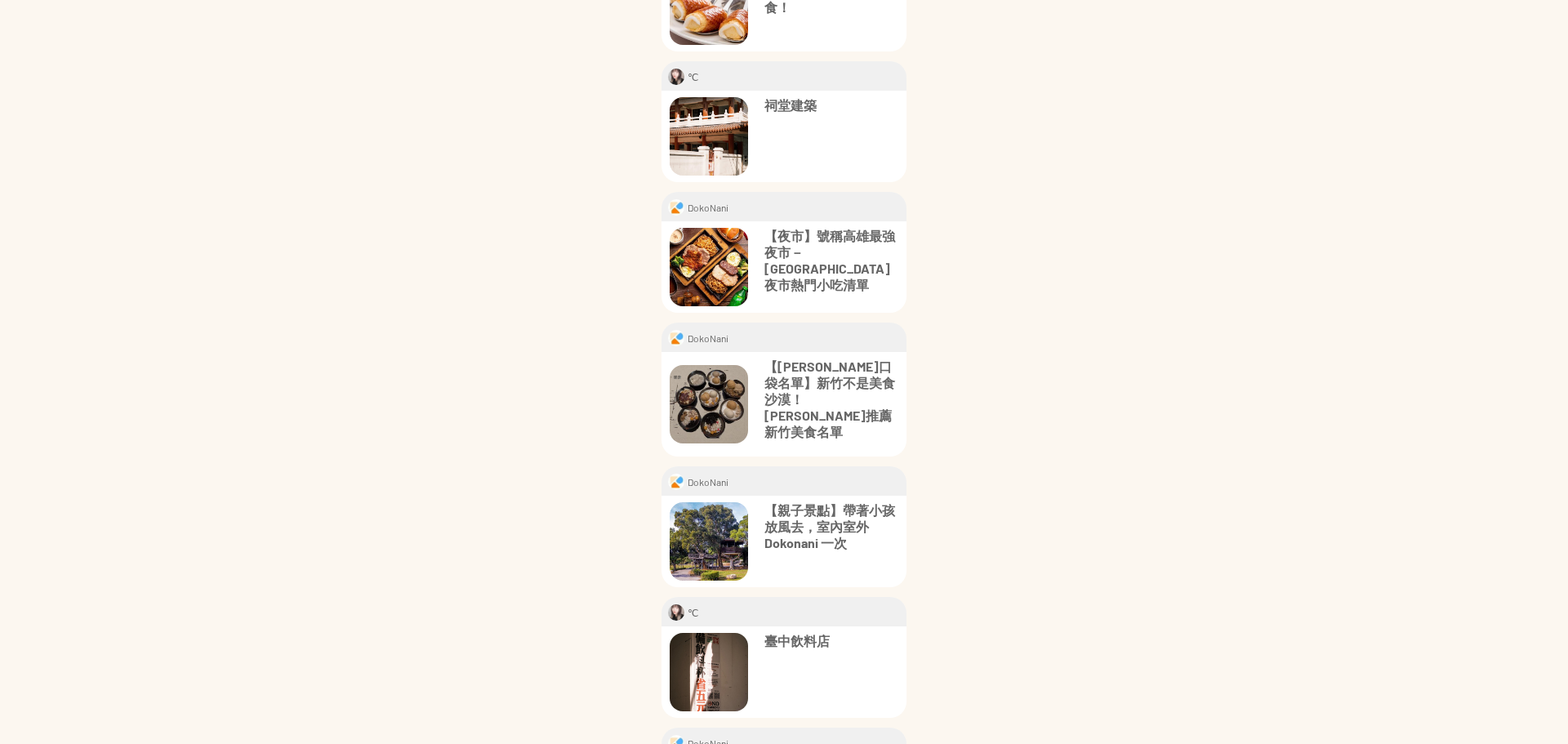
scroll to position [794, 0]
